Goal: Task Accomplishment & Management: Manage account settings

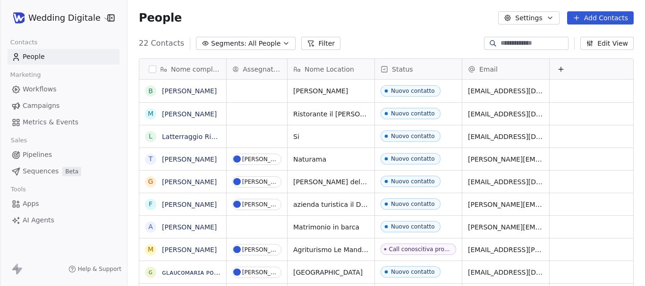
scroll to position [245, 510]
click at [254, 93] on div "grid" at bounding box center [256, 91] width 60 height 23
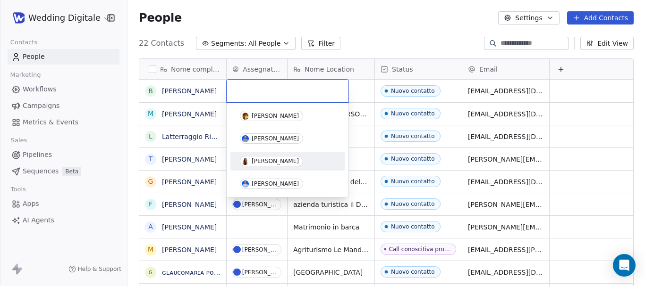
click at [274, 158] on span "[PERSON_NAME]" at bounding box center [271, 161] width 63 height 10
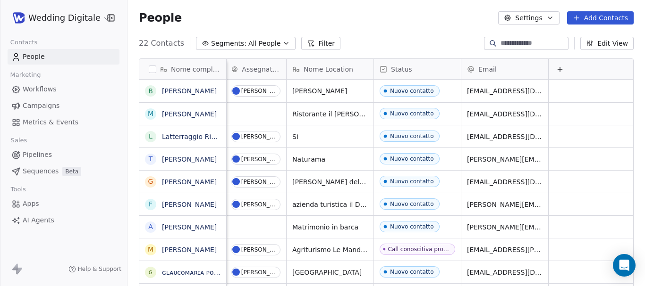
scroll to position [0, 0]
click at [328, 204] on span "azienda turistica il Drago" at bounding box center [334, 204] width 83 height 9
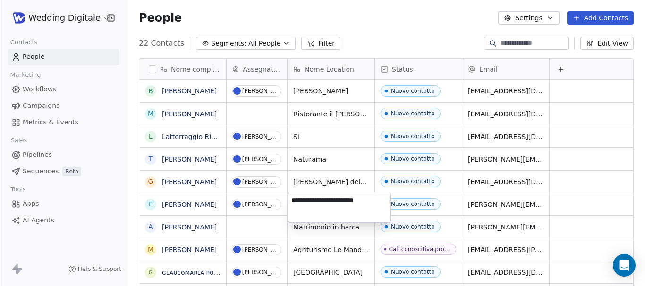
click at [328, 204] on textarea "**********" at bounding box center [339, 207] width 102 height 29
click at [560, 208] on html "Wedding Digitale Contacts People Marketing Workflows Campaigns Metrics & Events…" at bounding box center [322, 143] width 645 height 286
click at [567, 206] on html "Wedding Digitale Contacts People Marketing Workflows Campaigns Metrics & Events…" at bounding box center [322, 143] width 645 height 286
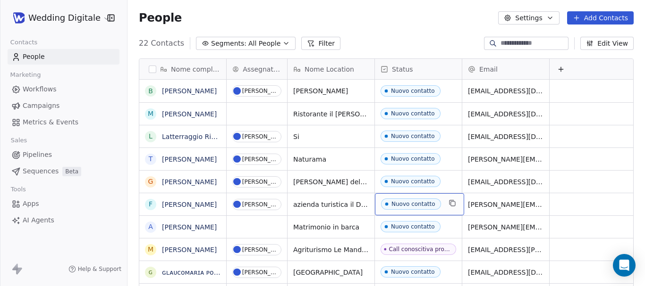
click at [428, 207] on div "Nuovo contatto" at bounding box center [413, 204] width 44 height 7
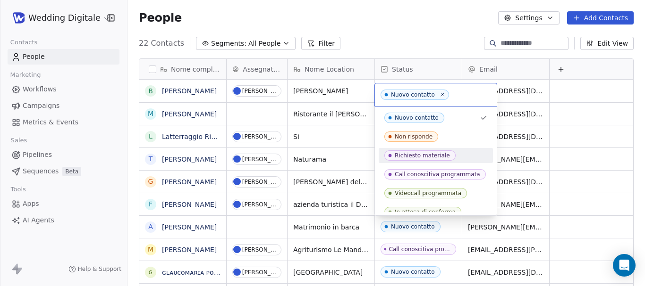
click at [426, 151] on span "Richiesto materiale" at bounding box center [419, 156] width 71 height 10
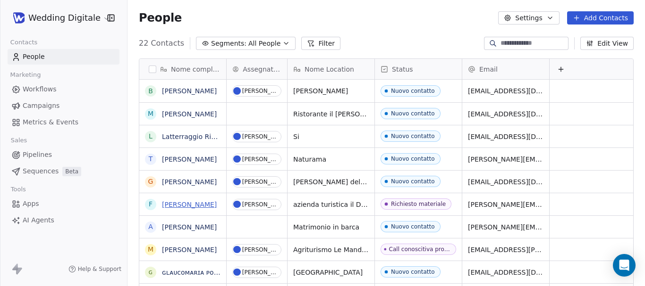
click at [193, 206] on link "[PERSON_NAME]" at bounding box center [189, 205] width 55 height 8
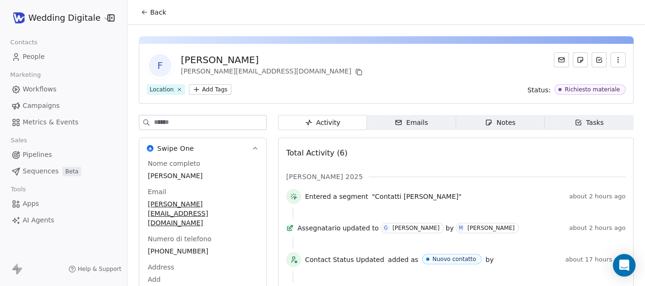
click at [509, 127] on div "Notes" at bounding box center [500, 123] width 30 height 10
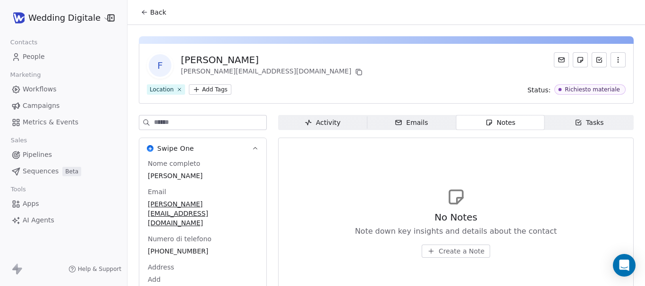
click at [429, 257] on button "Create a Note" at bounding box center [455, 251] width 68 height 13
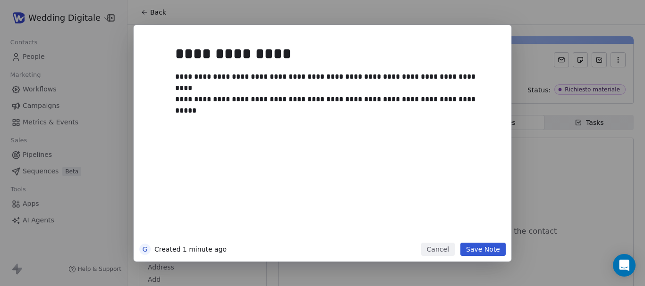
click at [487, 255] on button "Save Note" at bounding box center [482, 249] width 45 height 13
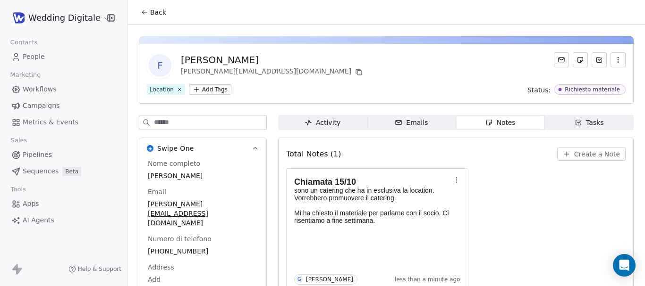
click at [147, 12] on icon at bounding box center [145, 12] width 8 height 8
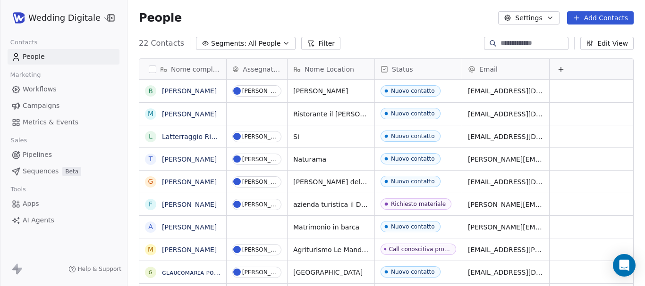
scroll to position [245, 510]
click at [188, 87] on link "[PERSON_NAME]" at bounding box center [189, 91] width 55 height 8
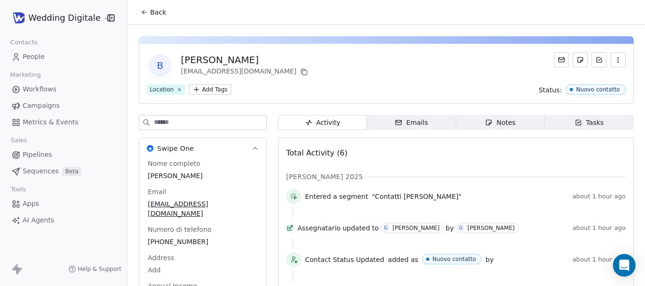
click at [487, 117] on span "Notes Notes" at bounding box center [500, 122] width 89 height 15
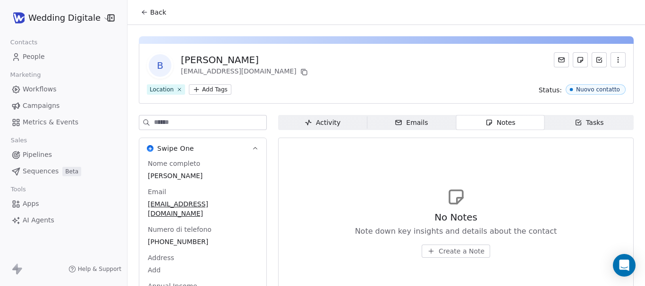
click at [445, 251] on span "Create a Note" at bounding box center [461, 251] width 46 height 9
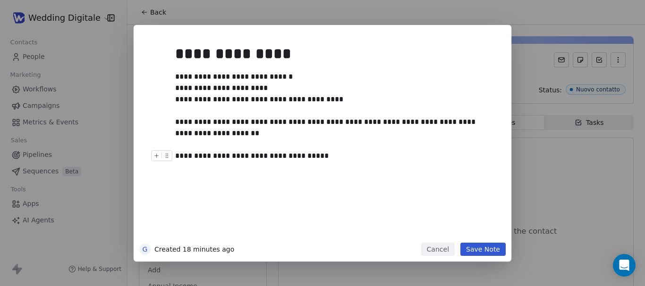
click at [260, 160] on div "**********" at bounding box center [333, 156] width 316 height 11
click at [323, 155] on div "**********" at bounding box center [333, 156] width 316 height 11
click at [489, 244] on button "Save Note" at bounding box center [482, 249] width 45 height 13
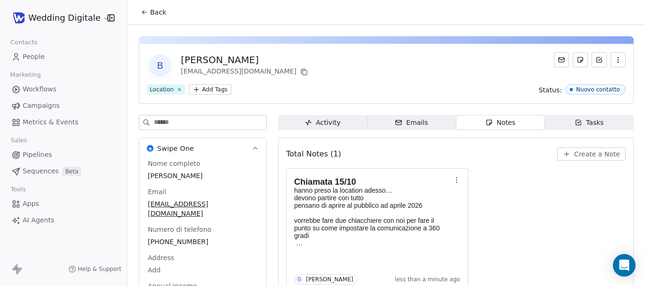
click at [156, 8] on span "Back" at bounding box center [158, 12] width 16 height 9
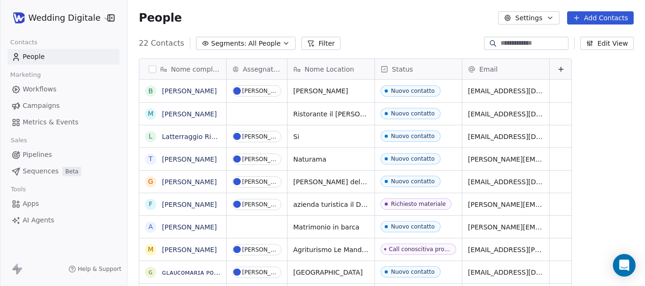
scroll to position [245, 510]
click at [395, 92] on div "Nuovo contatto" at bounding box center [413, 91] width 44 height 7
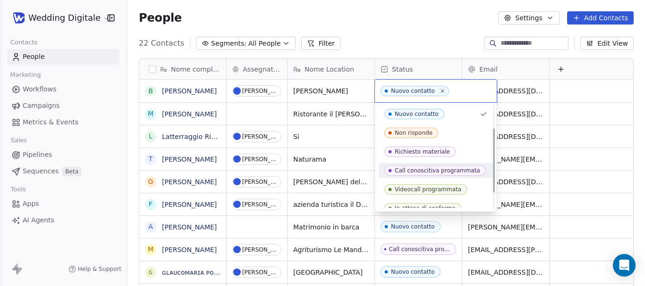
scroll to position [47, 0]
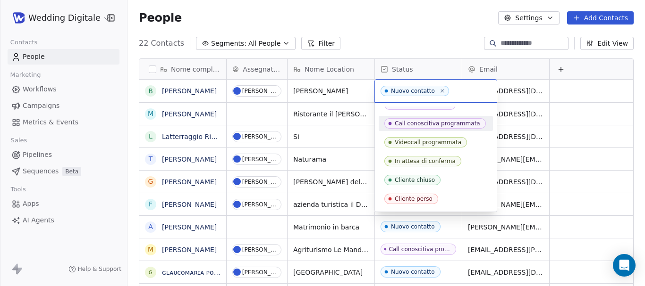
click at [439, 122] on div "Call conoscitiva programmata" at bounding box center [436, 123] width 85 height 7
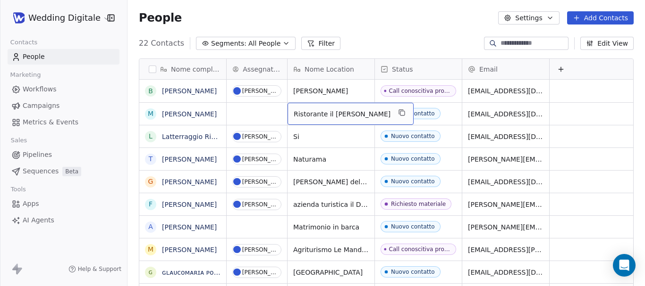
click at [318, 115] on span "Ristorante il [PERSON_NAME]" at bounding box center [341, 113] width 97 height 9
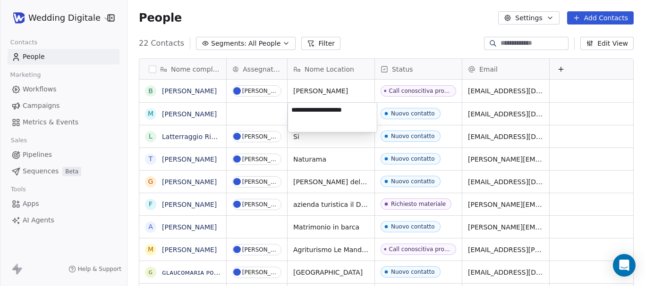
click at [318, 115] on textarea "**********" at bounding box center [332, 117] width 89 height 29
